Goal: Information Seeking & Learning: Learn about a topic

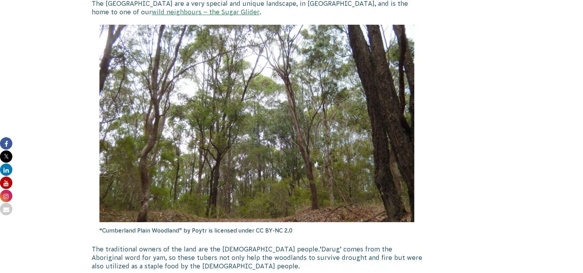
scroll to position [385, 0]
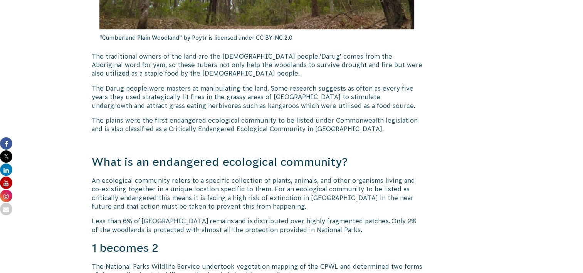
drag, startPoint x: 151, startPoint y: 112, endPoint x: 142, endPoint y: 136, distance: 25.9
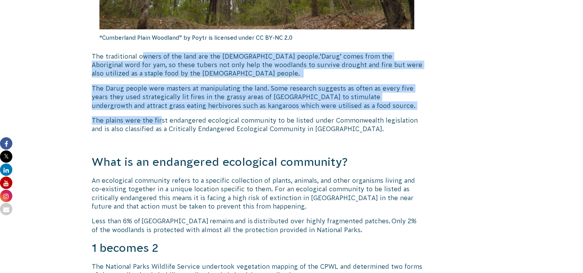
drag, startPoint x: 160, startPoint y: 114, endPoint x: 143, endPoint y: 57, distance: 59.1
click at [143, 57] on span "The traditional owners of the land are the [DEMOGRAPHIC_DATA] people." at bounding box center [206, 56] width 228 height 7
click at [128, 72] on span "‘Darug’ comes from the Aboriginal word for yam, so these tubers not only help t…" at bounding box center [257, 65] width 331 height 24
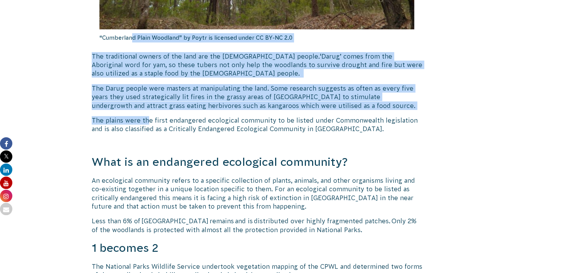
drag, startPoint x: 146, startPoint y: 113, endPoint x: 133, endPoint y: 47, distance: 66.8
drag, startPoint x: 133, startPoint y: 47, endPoint x: 131, endPoint y: 74, distance: 27.4
click at [133, 117] on span "The plains were the first endangered ecological community to be listed under Co…" at bounding box center [255, 124] width 326 height 15
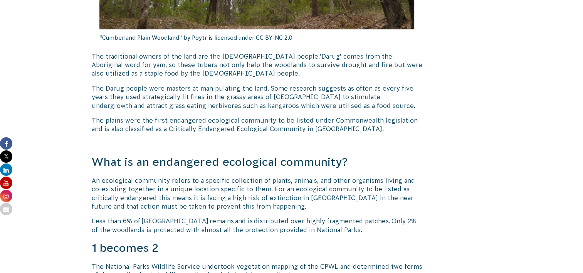
click at [416, 219] on span "Less than 6% of [GEOGRAPHIC_DATA] remains and is distributed over highly fragme…" at bounding box center [254, 224] width 325 height 15
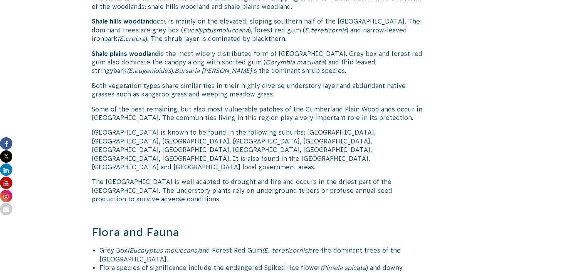
scroll to position [655, 0]
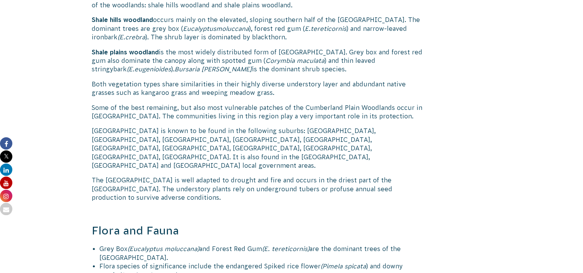
click at [157, 130] on span "[GEOGRAPHIC_DATA] is known to be found in the following suburbs: [GEOGRAPHIC_DA…" at bounding box center [234, 148] width 284 height 42
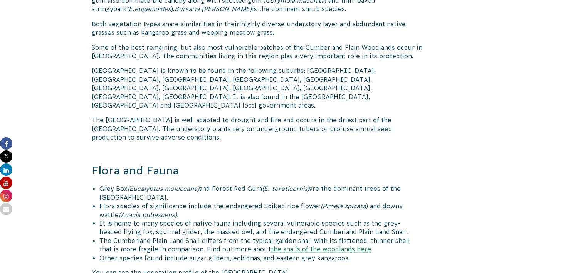
scroll to position [848, 0]
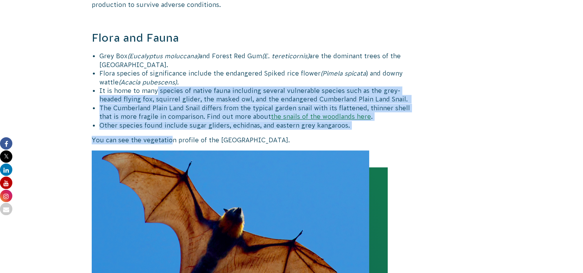
drag, startPoint x: 157, startPoint y: 75, endPoint x: 171, endPoint y: 120, distance: 47.3
click at [171, 120] on div "The [GEOGRAPHIC_DATA] are a very special and unique landscape, in [GEOGRAPHIC_D…" at bounding box center [257, 126] width 331 height 1565
drag, startPoint x: 171, startPoint y: 120, endPoint x: 117, endPoint y: 99, distance: 57.8
click at [117, 104] on span "The Cumberland Plain Land Snail differs from the typical garden snail with its …" at bounding box center [254, 111] width 311 height 15
click at [164, 104] on span "The Cumberland Plain Land Snail differs from the typical garden snail with its …" at bounding box center [254, 111] width 311 height 15
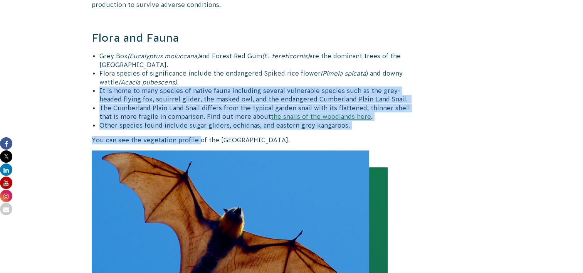
drag, startPoint x: 191, startPoint y: 82, endPoint x: 187, endPoint y: 68, distance: 14.8
click at [187, 68] on div "The [GEOGRAPHIC_DATA] are a very special and unique landscape, in [GEOGRAPHIC_D…" at bounding box center [257, 126] width 331 height 1565
click at [187, 69] on li "Flora species of significance include the endangered Spiked rice flower (Pimela…" at bounding box center [260, 77] width 323 height 17
click at [163, 122] on span "Other species found include sugar gliders, echidnas, and eastern grey kangaroos." at bounding box center [224, 125] width 251 height 7
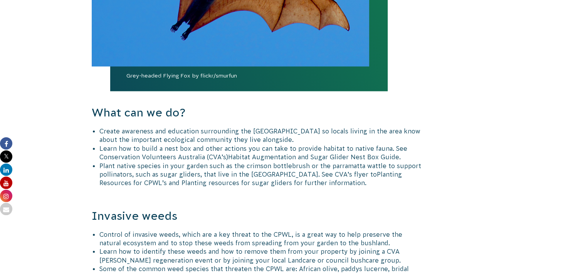
scroll to position [1118, 0]
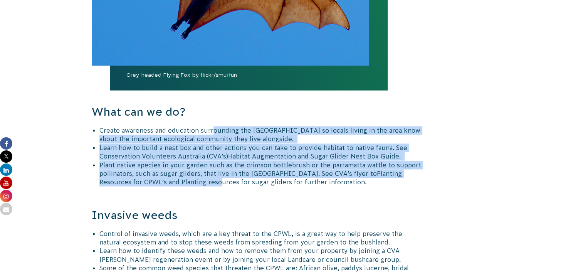
drag, startPoint x: 212, startPoint y: 111, endPoint x: 220, endPoint y: 166, distance: 55.3
click at [220, 166] on ul "Create awareness and education surrounding the [GEOGRAPHIC_DATA] so locals livi…" at bounding box center [260, 156] width 323 height 61
drag, startPoint x: 220, startPoint y: 166, endPoint x: 207, endPoint y: 166, distance: 13.5
click at [221, 170] on span "Planting Resources for CPWL’s and Planting resources for sugar gliders for furt…" at bounding box center [250, 177] width 303 height 15
click at [191, 170] on span "Planting Resources for CPWL’s and Planting resources for sugar gliders for furt…" at bounding box center [250, 177] width 303 height 15
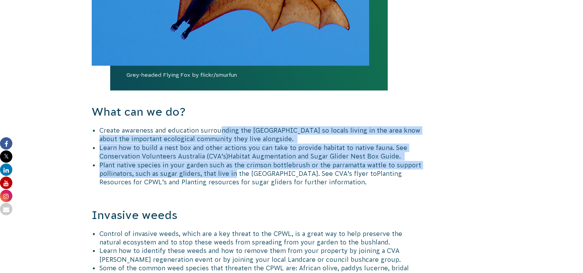
drag, startPoint x: 234, startPoint y: 156, endPoint x: 219, endPoint y: 103, distance: 55.2
drag, startPoint x: 219, startPoint y: 103, endPoint x: 230, endPoint y: 160, distance: 58.4
click at [229, 161] on li "Plant native species in your garden such as the crimson bottlebrush or the parr…" at bounding box center [260, 174] width 323 height 26
click at [230, 162] on span "Plant native species in your garden such as the crimson bottlebrush or the parr…" at bounding box center [260, 169] width 322 height 15
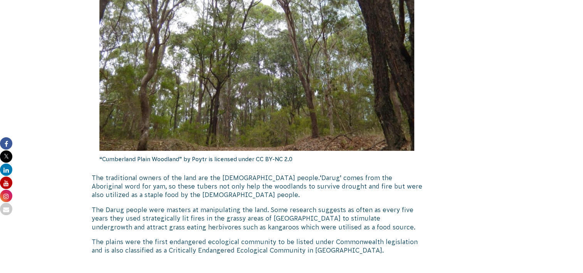
scroll to position [264, 0]
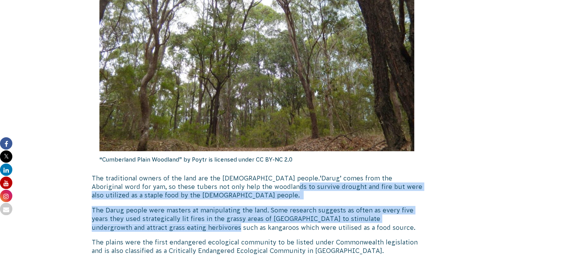
drag, startPoint x: 212, startPoint y: 189, endPoint x: 210, endPoint y: 230, distance: 40.5
drag, startPoint x: 210, startPoint y: 230, endPoint x: 149, endPoint y: 217, distance: 62.1
click at [149, 217] on span "The Darug people were masters at manipulating the land. Some research suggests …" at bounding box center [254, 219] width 324 height 24
click at [110, 223] on p "The Darug people were masters at manipulating the land. Some research suggests …" at bounding box center [257, 219] width 331 height 26
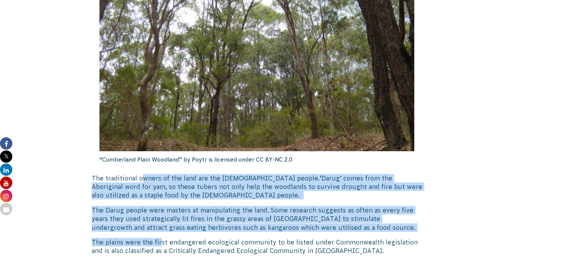
drag, startPoint x: 158, startPoint y: 236, endPoint x: 143, endPoint y: 177, distance: 60.6
click at [143, 177] on span "The traditional owners of the land are the [DEMOGRAPHIC_DATA] people." at bounding box center [206, 178] width 228 height 7
drag, startPoint x: 143, startPoint y: 177, endPoint x: 190, endPoint y: 204, distance: 53.5
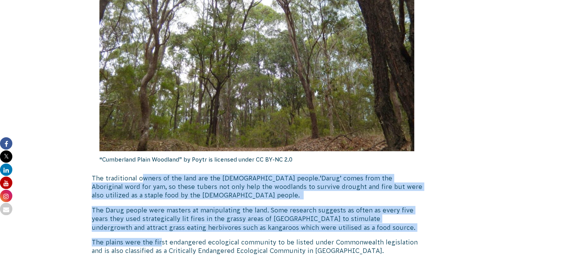
drag, startPoint x: 190, startPoint y: 204, endPoint x: 143, endPoint y: 206, distance: 46.7
click at [143, 208] on span "The Darug people were masters at manipulating the land. Some research suggests …" at bounding box center [254, 219] width 324 height 24
click at [253, 227] on span "The Darug people were masters at manipulating the land. Some research suggests …" at bounding box center [254, 219] width 324 height 24
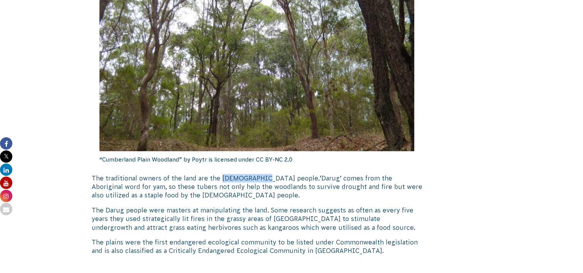
drag, startPoint x: 220, startPoint y: 177, endPoint x: 260, endPoint y: 180, distance: 39.4
click at [260, 180] on span "The traditional owners of the land are the [DEMOGRAPHIC_DATA] people." at bounding box center [206, 178] width 228 height 7
copy span "Darug people"
drag, startPoint x: 199, startPoint y: 182, endPoint x: 197, endPoint y: 177, distance: 4.9
click at [199, 182] on p "The traditional owners of the land are the [DEMOGRAPHIC_DATA] people. ‘Darug’ c…" at bounding box center [257, 187] width 331 height 26
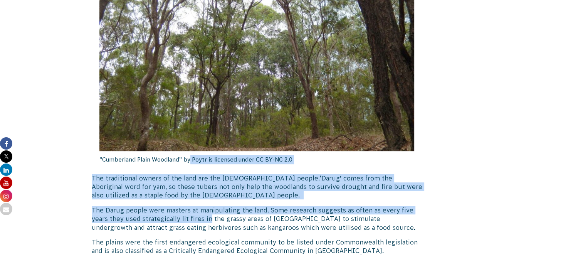
drag, startPoint x: 207, startPoint y: 222, endPoint x: 188, endPoint y: 168, distance: 57.7
drag, startPoint x: 188, startPoint y: 168, endPoint x: 220, endPoint y: 206, distance: 50.0
click at [220, 206] on p "The Darug people were masters at manipulating the land. Some research suggests …" at bounding box center [257, 219] width 331 height 26
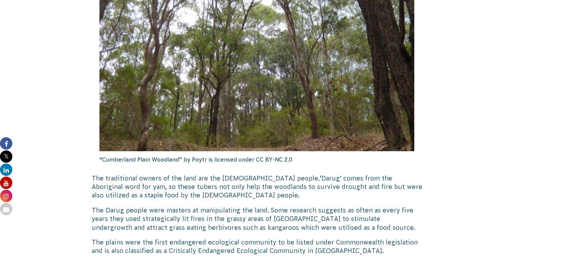
click at [279, 217] on span "The Darug people were masters at manipulating the land. Some research suggests …" at bounding box center [254, 219] width 324 height 24
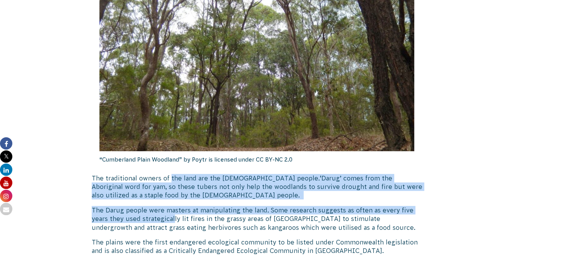
drag, startPoint x: 169, startPoint y: 176, endPoint x: 173, endPoint y: 218, distance: 42.6
click at [173, 218] on span "The Darug people were masters at manipulating the land. Some research suggests …" at bounding box center [254, 219] width 324 height 24
